Goal: Navigation & Orientation: Find specific page/section

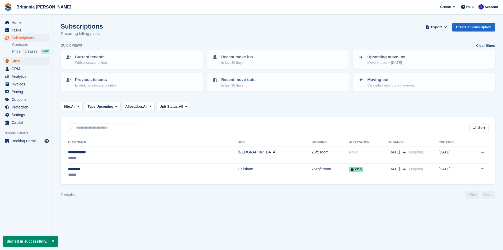
click at [20, 59] on span "Sites" at bounding box center [28, 60] width 32 height 7
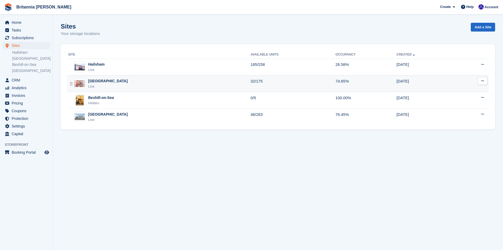
click at [99, 83] on div "[GEOGRAPHIC_DATA]" at bounding box center [108, 81] width 40 height 6
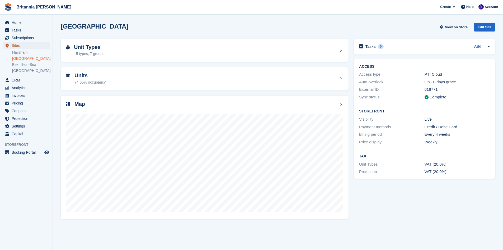
click at [19, 45] on span "Sites" at bounding box center [28, 45] width 32 height 7
